Goal: Task Accomplishment & Management: Manage account settings

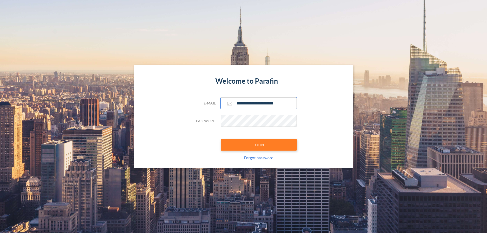
type input "**********"
click at [258, 145] on button "LOGIN" at bounding box center [258, 145] width 76 height 12
